Goal: Information Seeking & Learning: Learn about a topic

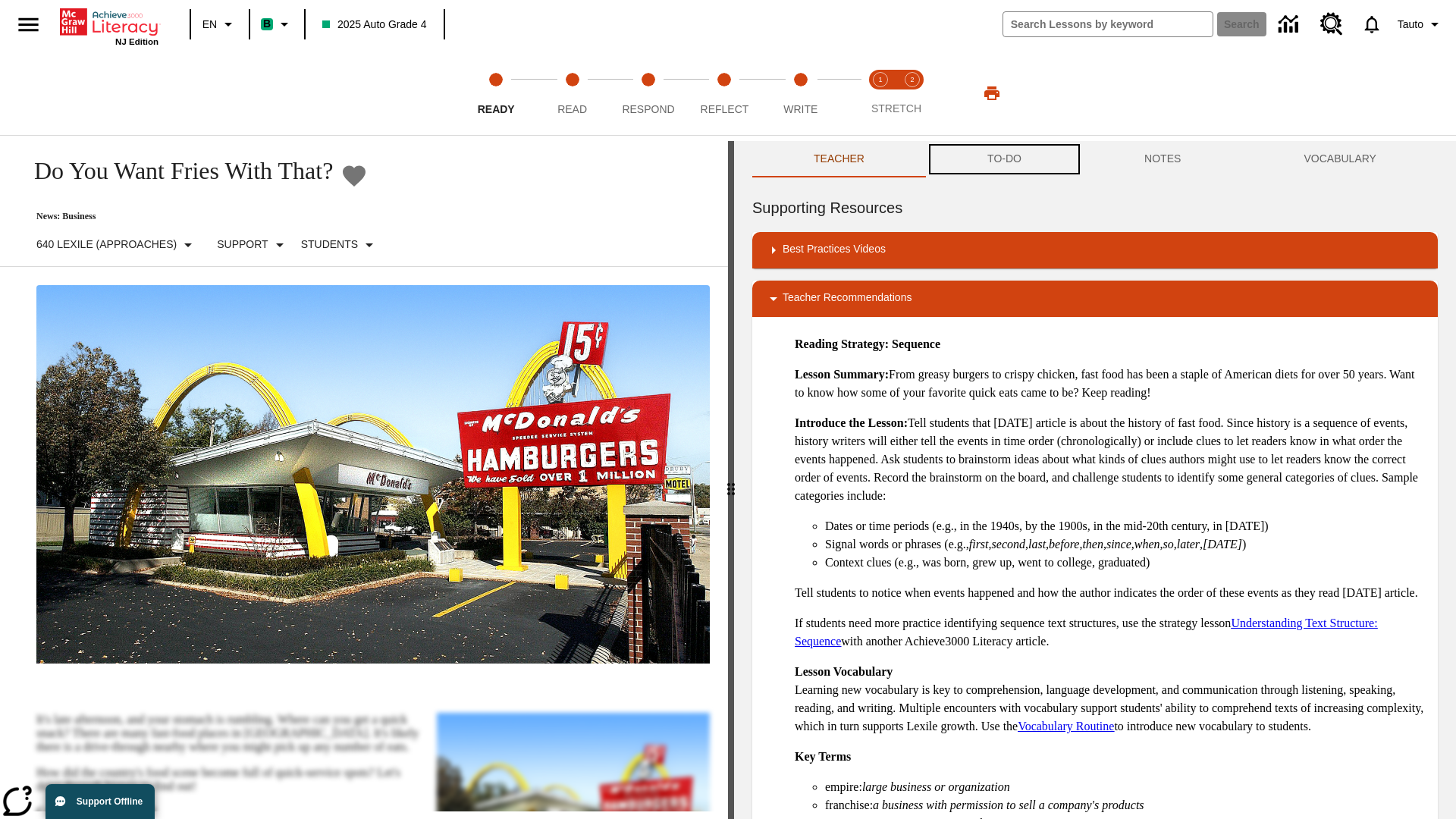
click at [1005, 159] on button "TO-DO" at bounding box center [1005, 159] width 157 height 37
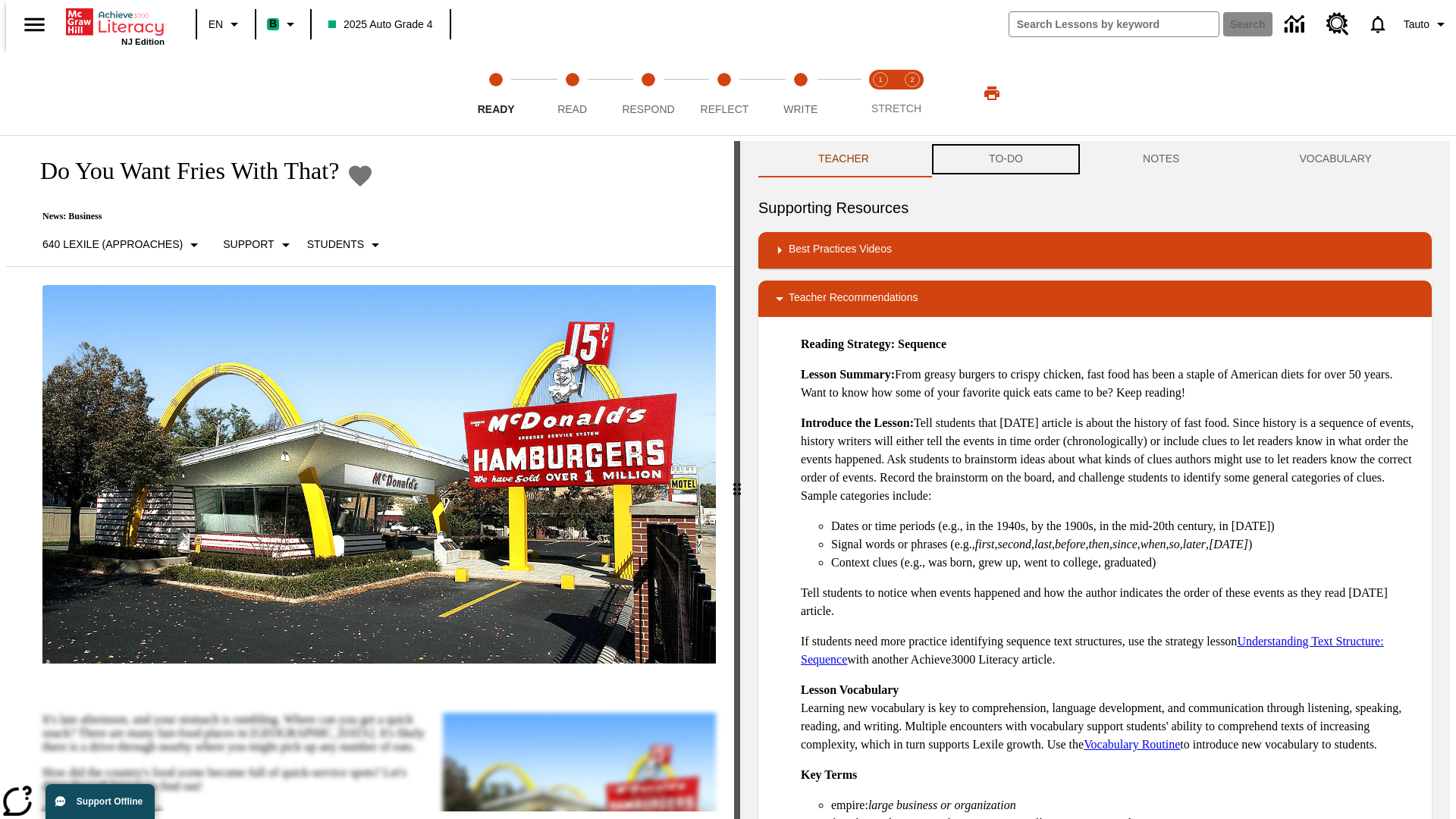
click at [1005, 159] on button "TO-DO" at bounding box center [1006, 159] width 154 height 37
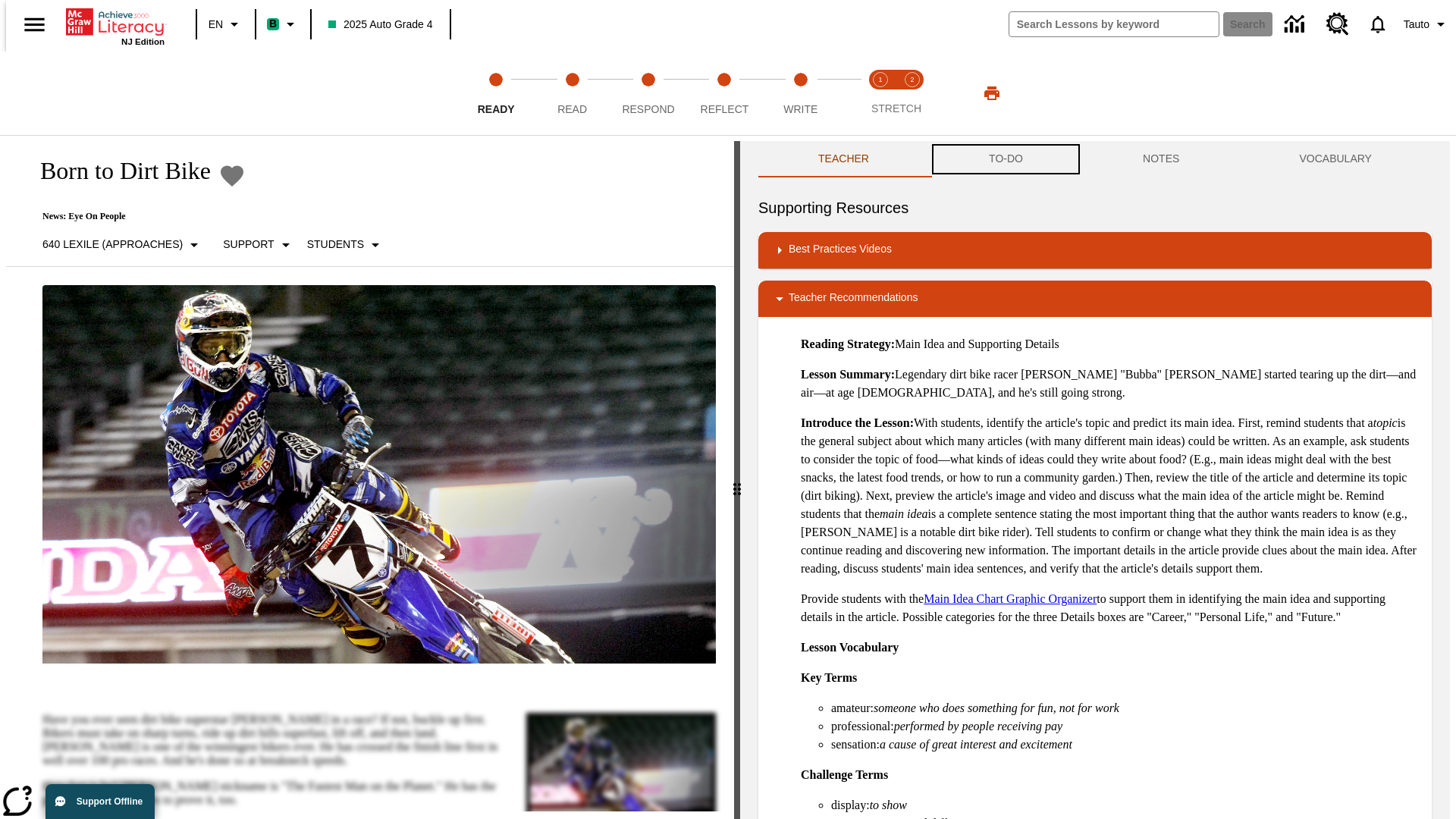
click at [1005, 159] on button "TO-DO" at bounding box center [1006, 159] width 154 height 37
